Goal: Task Accomplishment & Management: Manage account settings

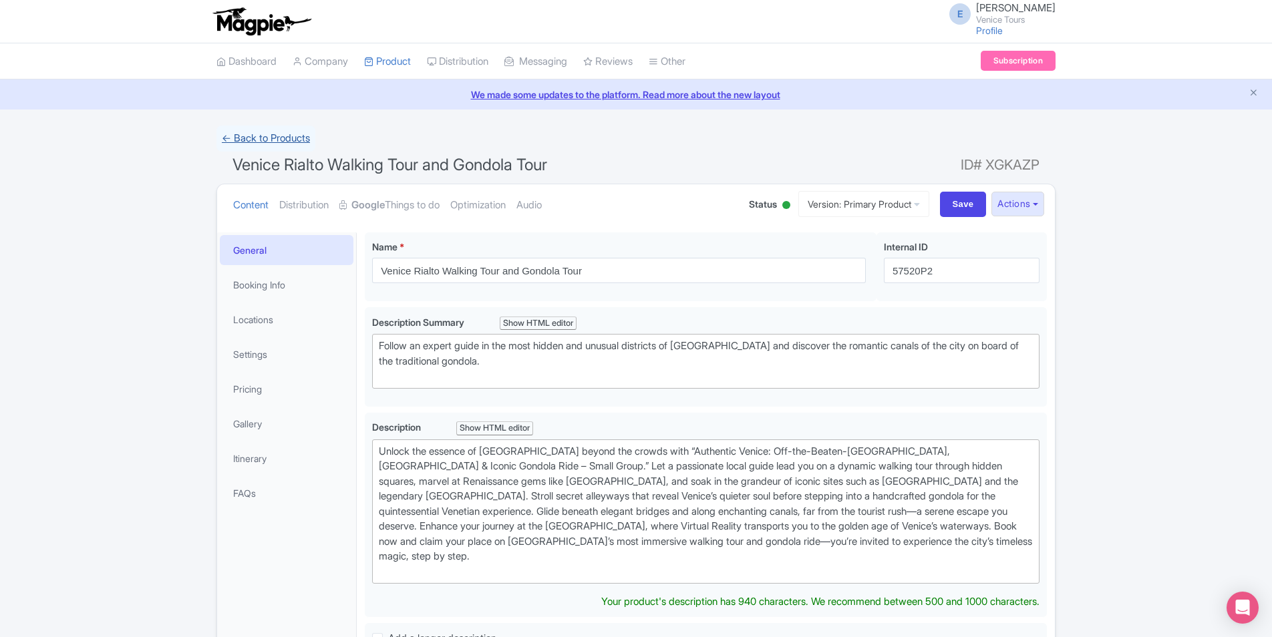
click at [242, 142] on link "← Back to Products" at bounding box center [265, 139] width 99 height 26
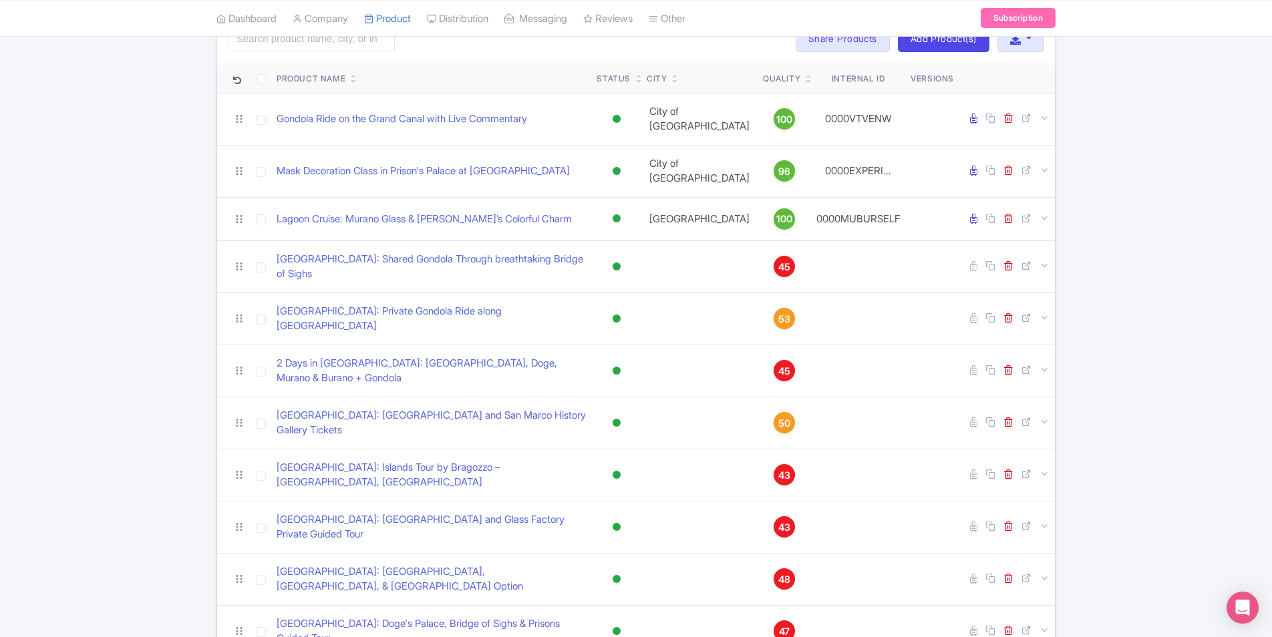
scroll to position [134, 0]
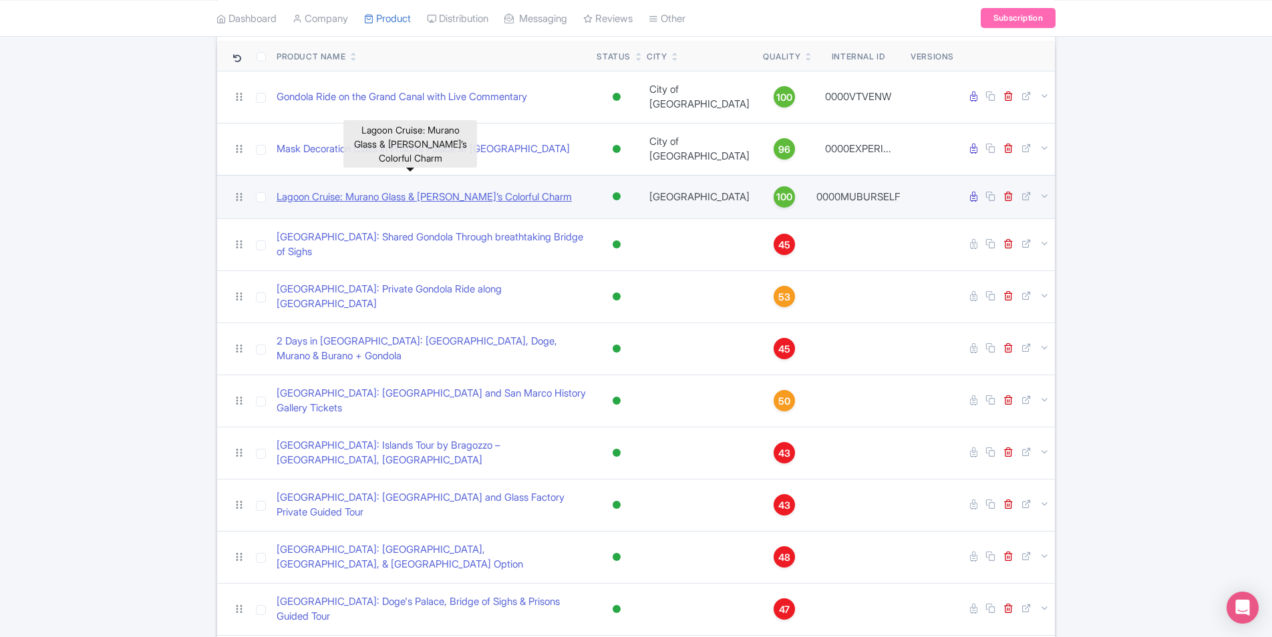
click at [427, 190] on link "Lagoon Cruise: Murano Glass & Burano’s Colorful Charm" at bounding box center [424, 197] width 295 height 15
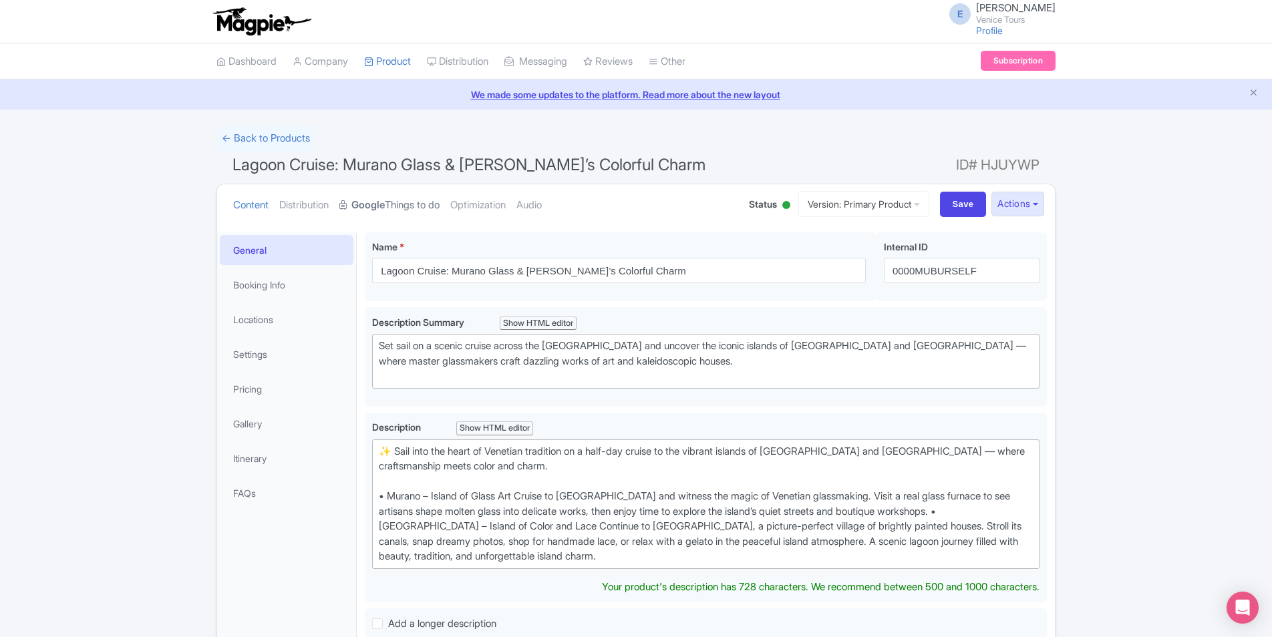
click at [411, 207] on link "Google Things to do" at bounding box center [389, 205] width 100 height 42
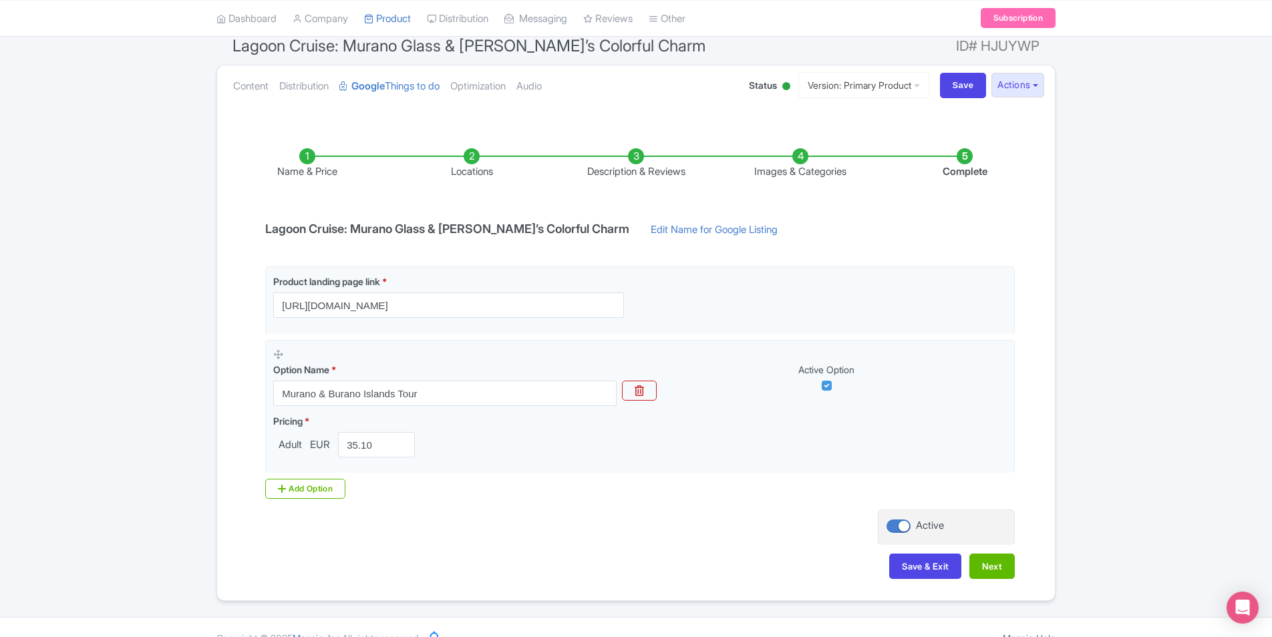
scroll to position [134, 0]
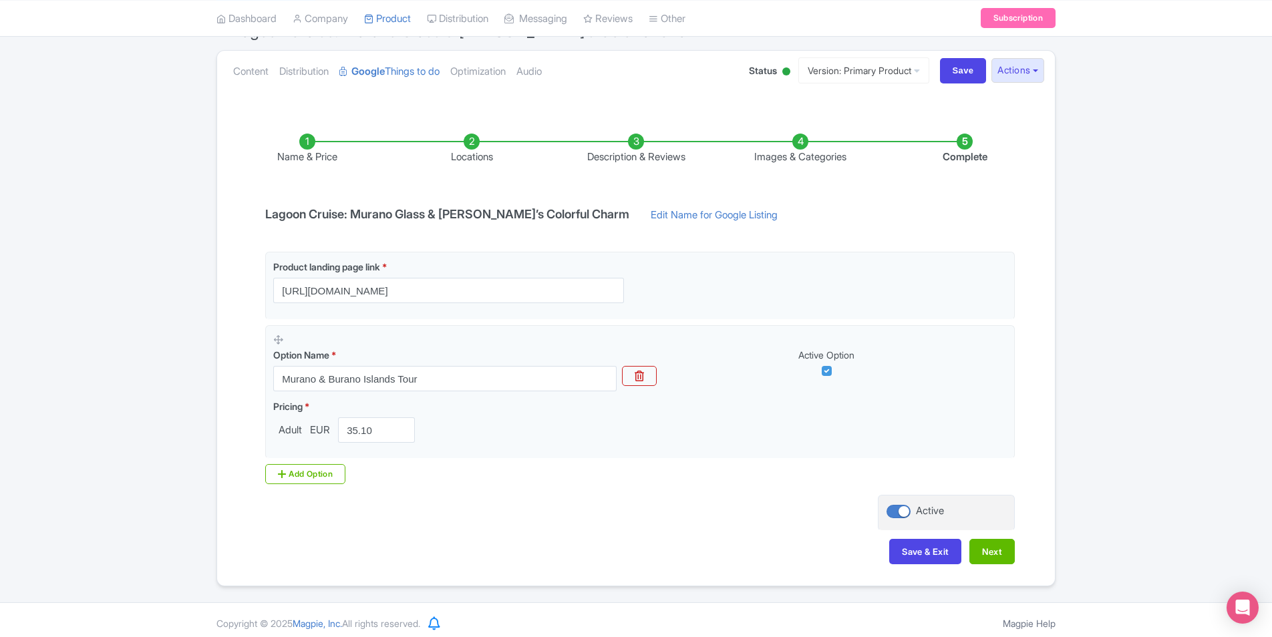
click at [469, 154] on li "Locations" at bounding box center [471, 149] width 164 height 31
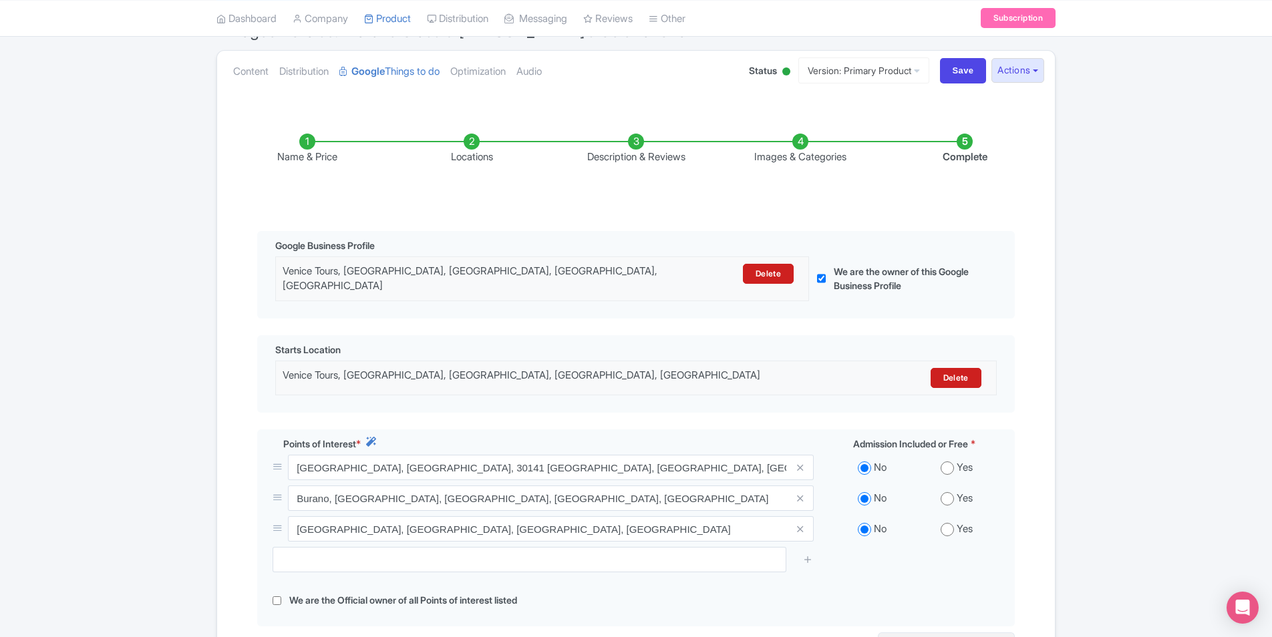
click at [631, 144] on li "Description & Reviews" at bounding box center [636, 149] width 164 height 31
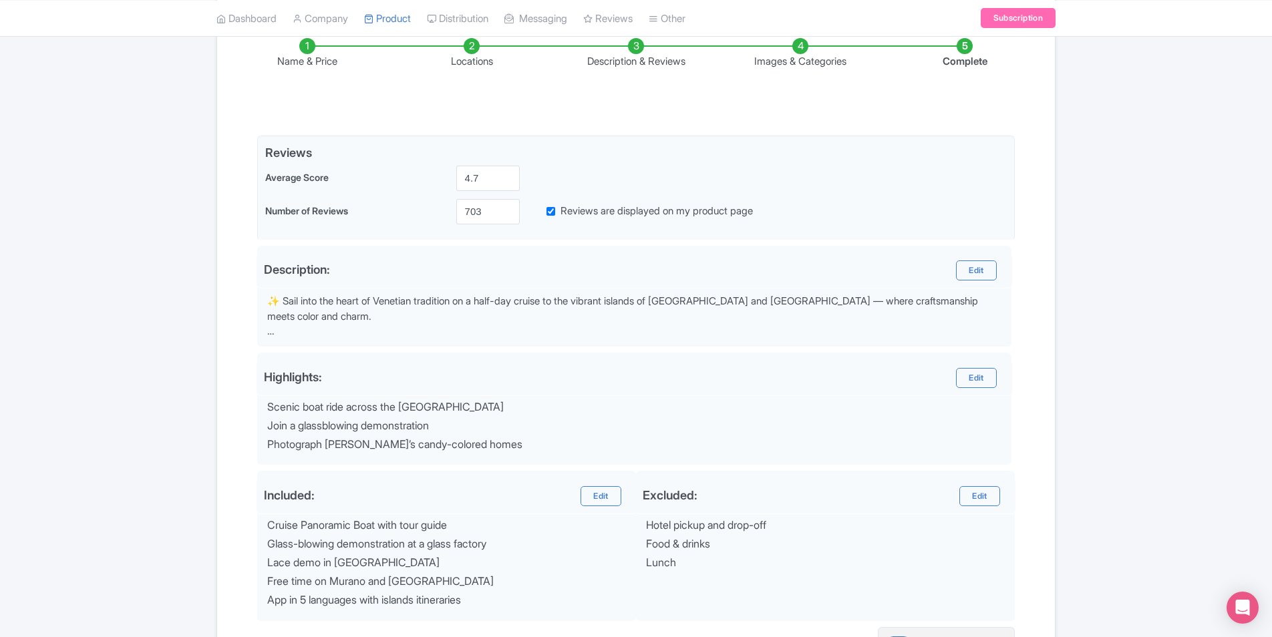
scroll to position [200, 0]
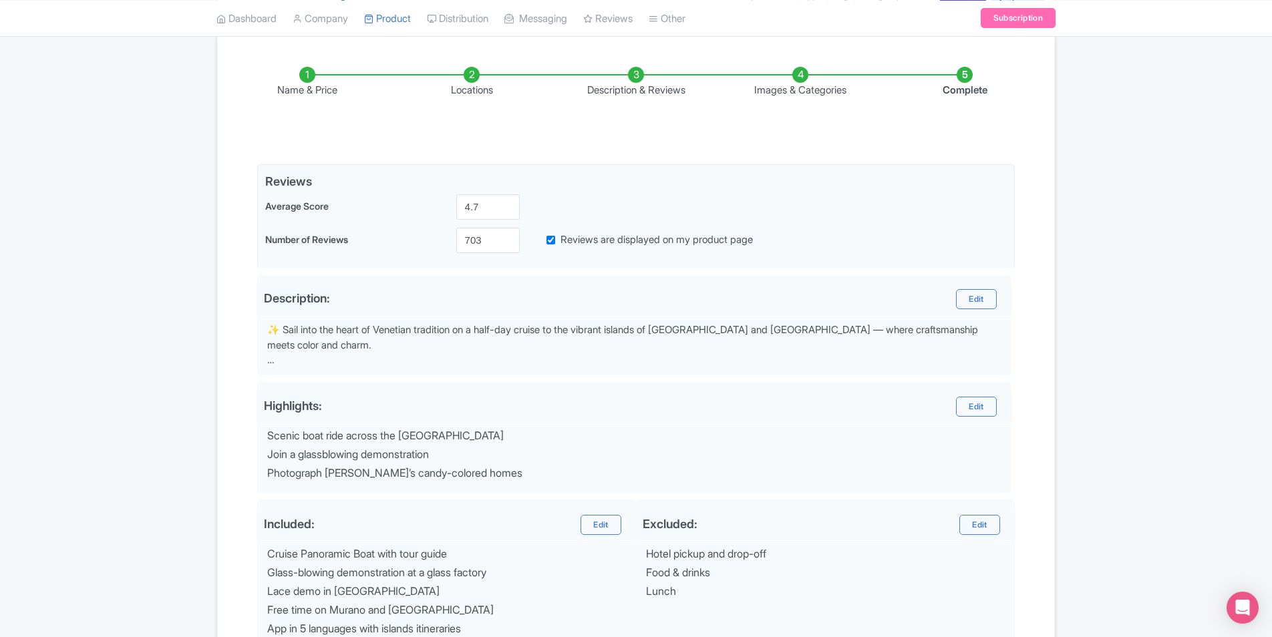
click at [796, 81] on li "Images & Categories" at bounding box center [800, 82] width 164 height 31
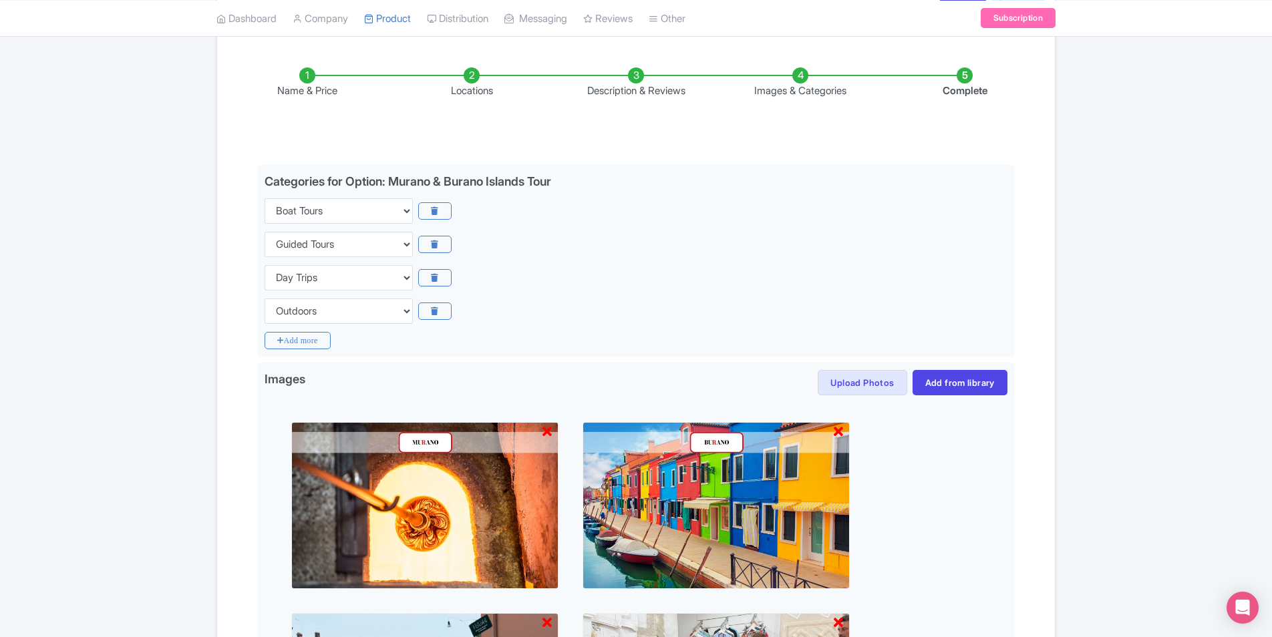
scroll to position [67, 0]
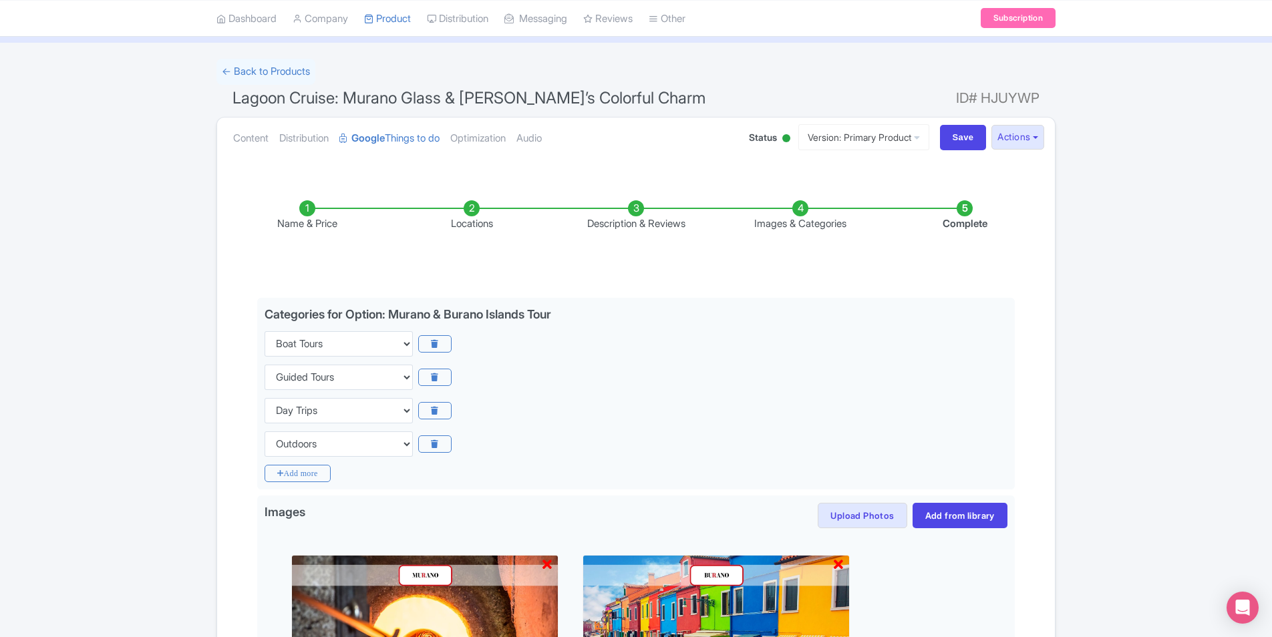
click at [957, 223] on li "Complete" at bounding box center [964, 215] width 164 height 31
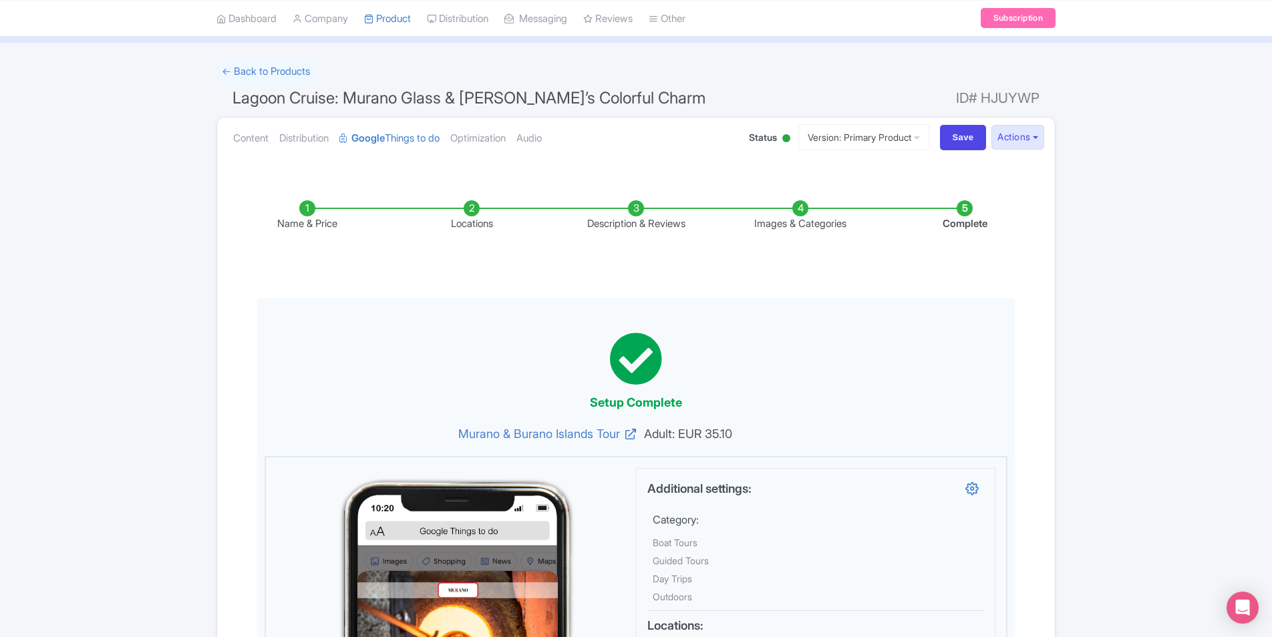
click at [470, 214] on li "Locations" at bounding box center [471, 215] width 164 height 31
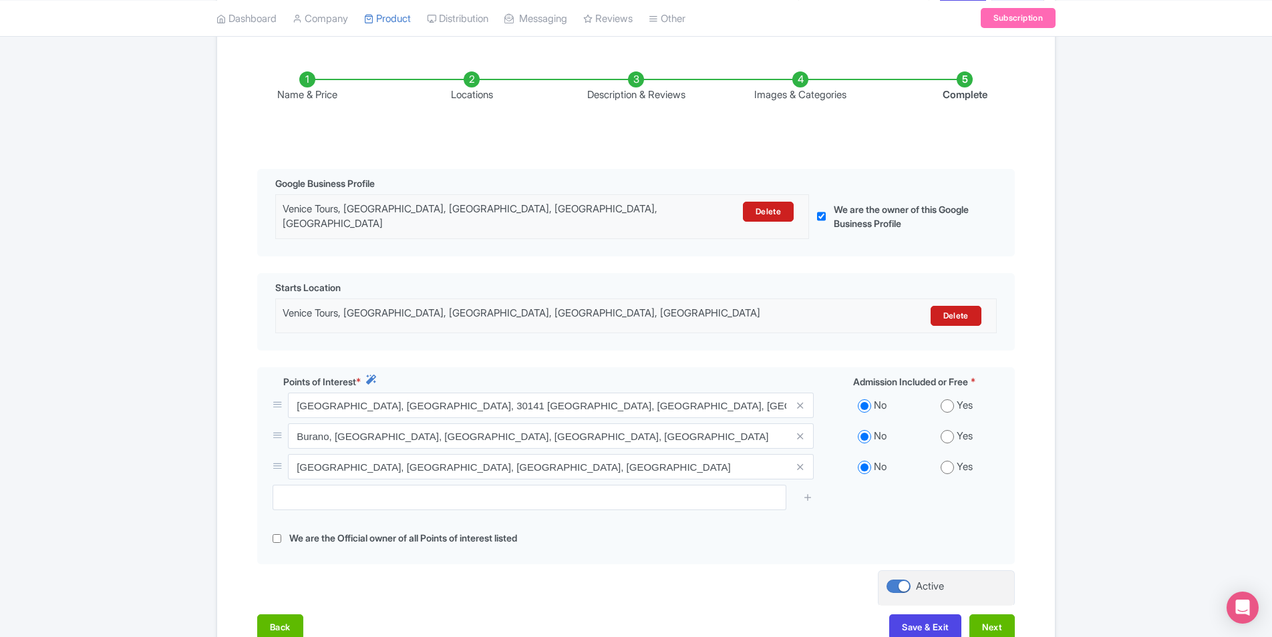
scroll to position [134, 0]
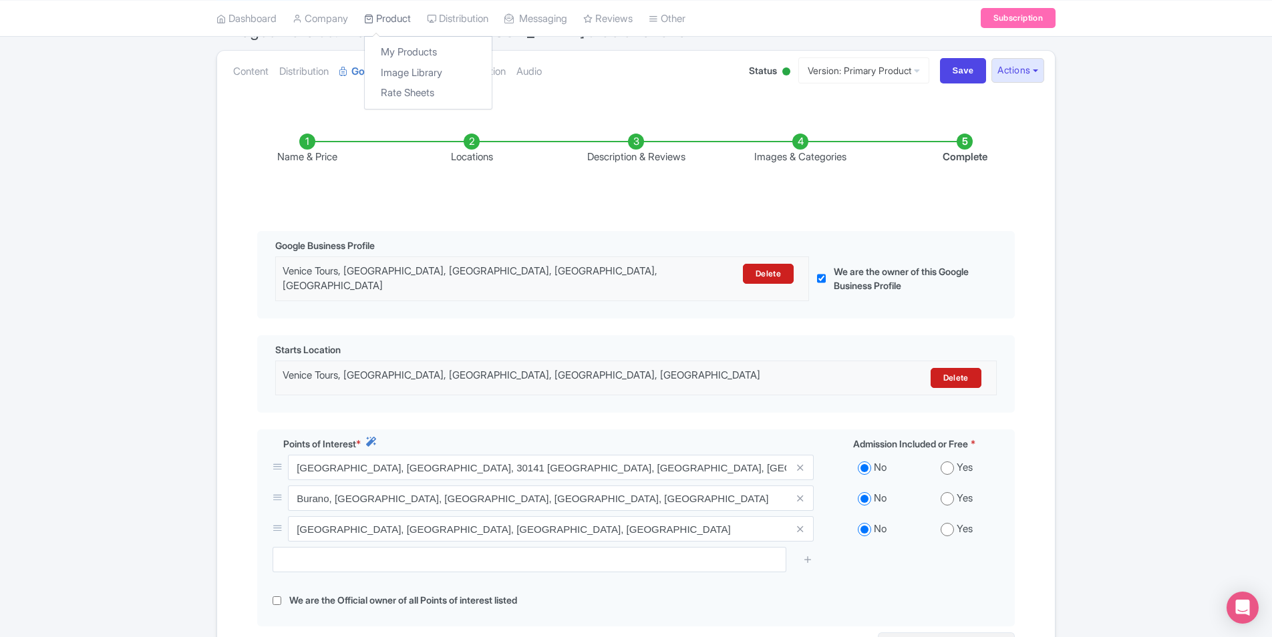
click at [385, 13] on link "Product" at bounding box center [387, 18] width 47 height 37
click at [406, 49] on link "My Products" at bounding box center [428, 52] width 127 height 21
